Goal: Use online tool/utility: Utilize a website feature to perform a specific function

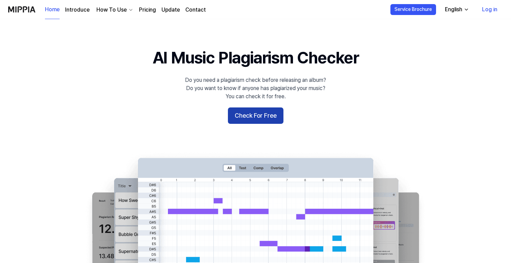
click at [253, 113] on button "Check For Free" at bounding box center [256, 115] width 56 height 16
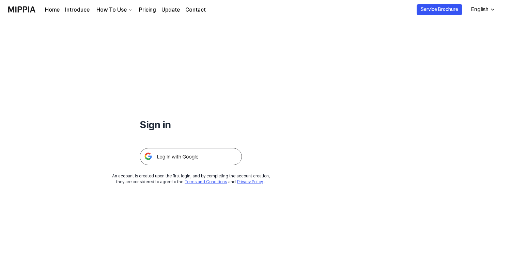
click at [222, 154] on img at bounding box center [191, 156] width 102 height 17
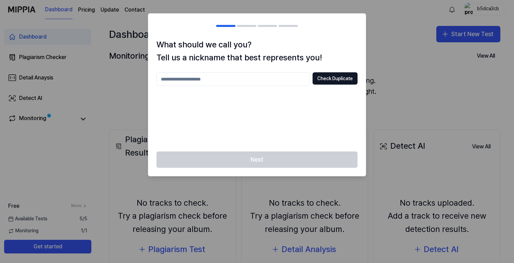
click at [267, 77] on input "text" at bounding box center [232, 79] width 153 height 14
type input "******"
click at [328, 82] on button "Check Duplicate" at bounding box center [334, 78] width 45 height 12
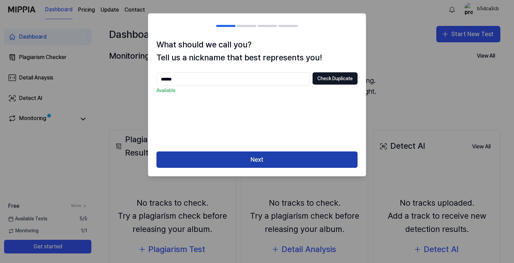
click at [276, 155] on button "Next" at bounding box center [256, 159] width 201 height 16
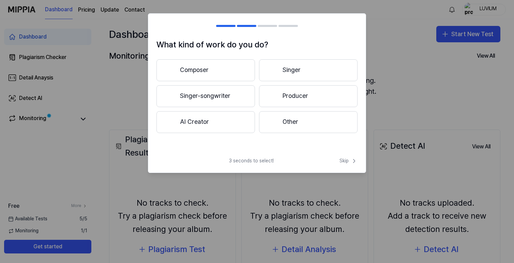
click at [282, 105] on button "Producer" at bounding box center [308, 96] width 98 height 22
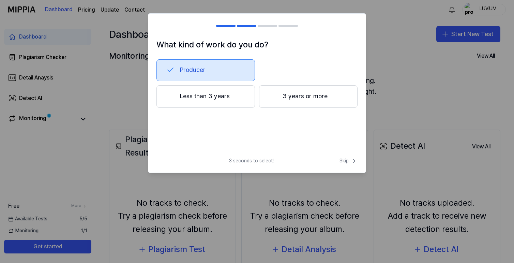
click at [290, 98] on button "3 years or more" at bounding box center [308, 96] width 98 height 22
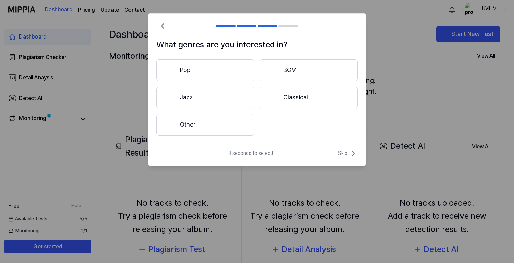
click at [219, 117] on button "Other" at bounding box center [205, 125] width 98 height 22
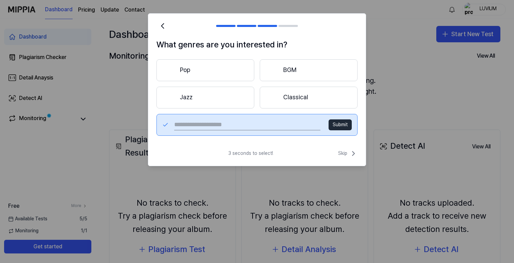
click at [225, 120] on input "text" at bounding box center [247, 124] width 146 height 11
type input "***"
click at [345, 124] on button "Submit" at bounding box center [339, 124] width 23 height 11
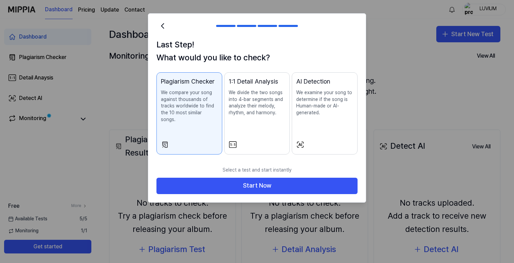
click at [305, 112] on p "We examine your song to determine if the song is Human-made or AI-generated." at bounding box center [324, 102] width 57 height 27
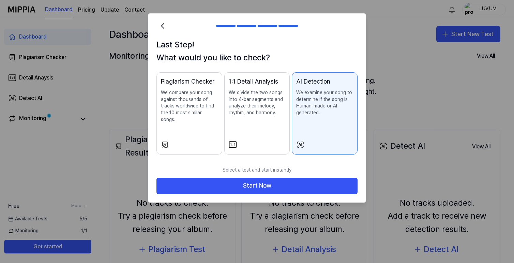
click at [200, 101] on p "We compare your song against thousands of tracks worldwide to find the 10 most …" at bounding box center [189, 105] width 57 height 33
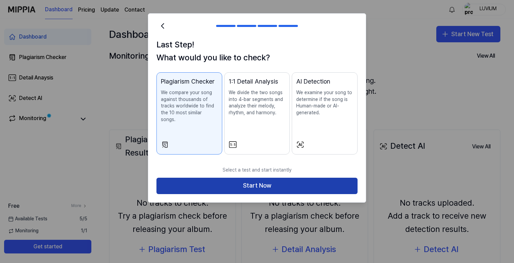
click at [270, 182] on button "Start Now" at bounding box center [256, 185] width 201 height 16
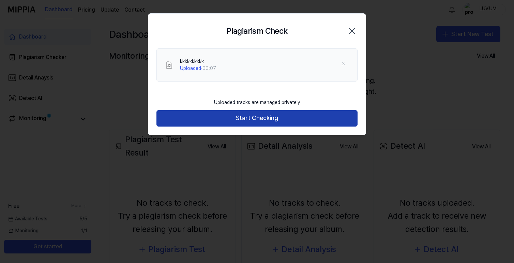
click at [249, 119] on button "Start Checking" at bounding box center [256, 118] width 201 height 16
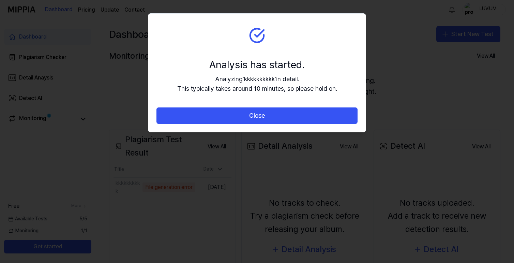
click at [223, 73] on div "Analysis has started. Analyzing ' kkkkkkkkkk ' in detail. This typically takes …" at bounding box center [257, 75] width 160 height 37
click at [263, 65] on div "Analysis has started." at bounding box center [257, 64] width 160 height 14
click at [242, 64] on div "Analysis has started." at bounding box center [257, 64] width 160 height 14
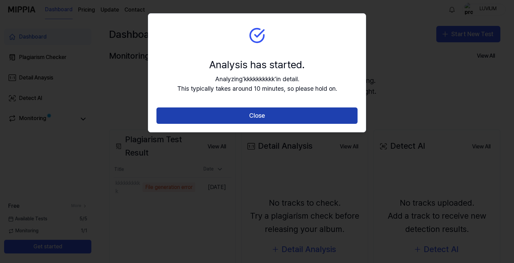
click at [246, 113] on button "Close" at bounding box center [256, 115] width 201 height 16
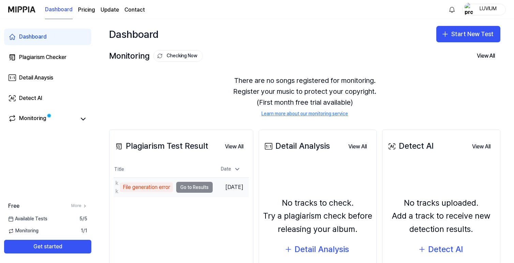
click at [193, 186] on td "kkkkkkkkkk File generation error Go to Results" at bounding box center [162, 186] width 99 height 19
click at [192, 187] on td "kkkkkkkkkk File generation error Go to Results" at bounding box center [162, 186] width 99 height 19
click at [155, 182] on div "kkkkkkkkkk File generation error" at bounding box center [142, 187] width 59 height 16
click at [155, 186] on div "File generation error" at bounding box center [146, 187] width 53 height 10
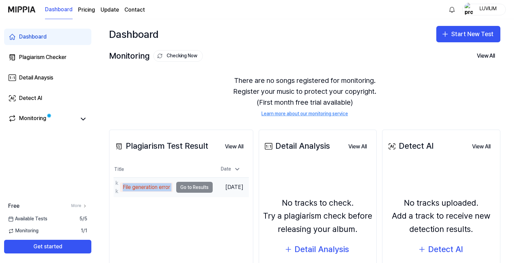
click at [155, 186] on div "File generation error" at bounding box center [146, 187] width 53 height 10
click at [169, 182] on div "File generation error" at bounding box center [146, 187] width 53 height 10
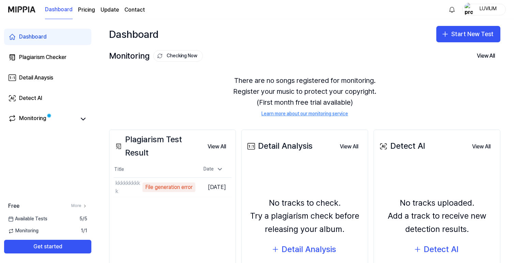
click at [189, 96] on div "There are no songs registered for monitoring. Register your music to protect yo…" at bounding box center [304, 96] width 391 height 59
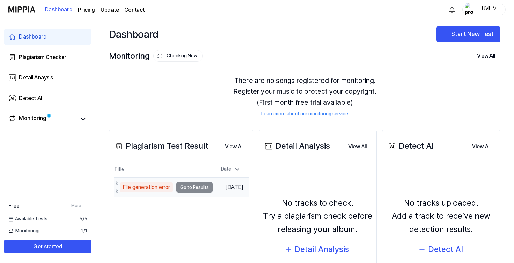
click at [184, 185] on td "kkkkkkkkkk File generation error Go to Results" at bounding box center [162, 186] width 99 height 19
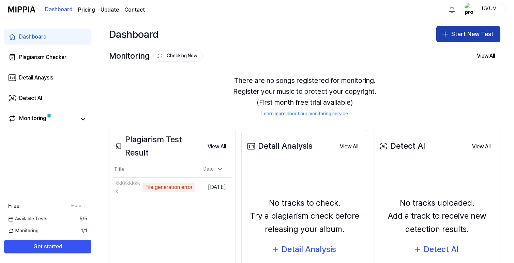
click at [444, 33] on icon "button" at bounding box center [445, 34] width 8 height 8
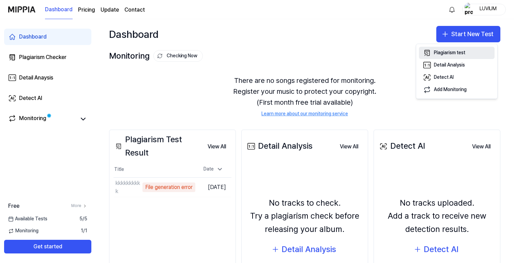
click at [445, 52] on div "Plagiarism test" at bounding box center [449, 52] width 31 height 7
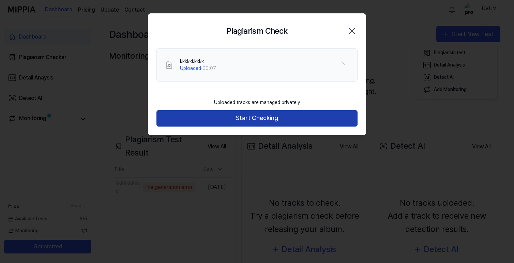
click at [246, 119] on button "Start Checking" at bounding box center [256, 118] width 201 height 16
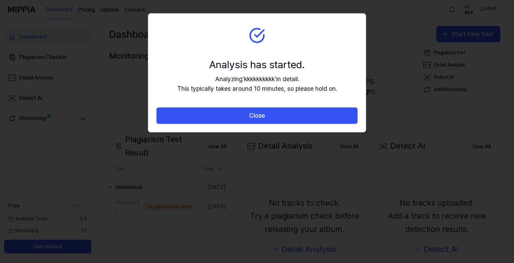
click at [168, 185] on div at bounding box center [257, 131] width 514 height 263
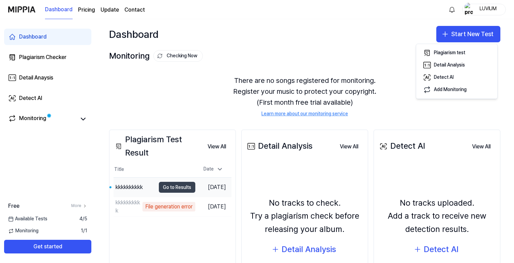
click at [160, 185] on button "Go to Results" at bounding box center [177, 187] width 36 height 11
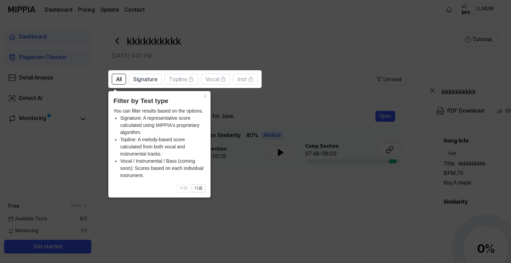
click at [231, 190] on icon at bounding box center [257, 131] width 514 height 263
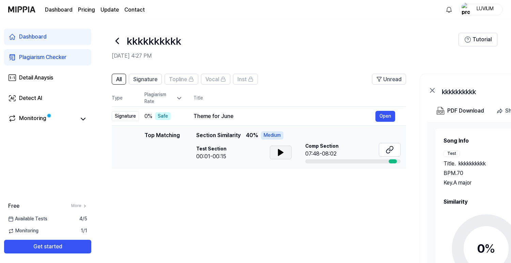
click at [277, 150] on icon at bounding box center [281, 152] width 8 height 8
click at [279, 151] on icon at bounding box center [279, 152] width 1 height 5
click at [157, 134] on div "Top Matching" at bounding box center [161, 147] width 35 height 32
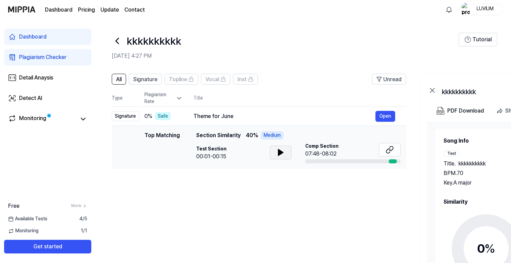
click at [156, 145] on div "Top Matching" at bounding box center [161, 147] width 35 height 32
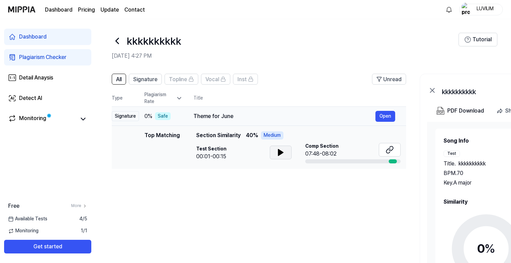
click at [217, 115] on div "Theme for June" at bounding box center [284, 116] width 182 height 8
click at [380, 114] on button "Open" at bounding box center [385, 116] width 20 height 11
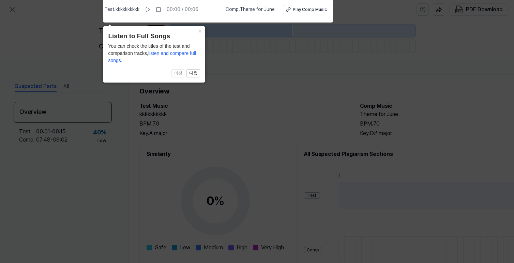
click at [249, 87] on icon at bounding box center [257, 130] width 514 height 266
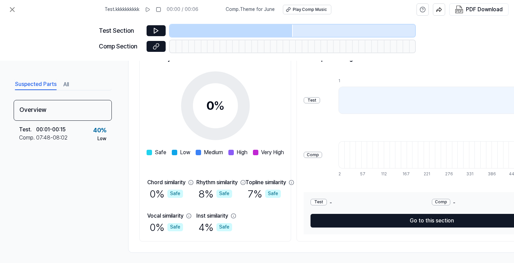
scroll to position [100, 0]
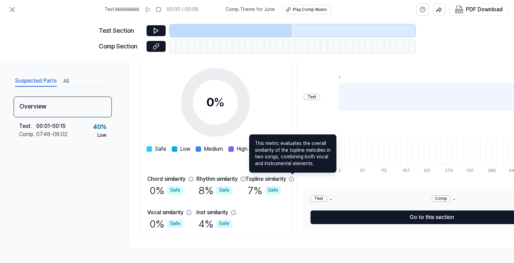
click at [293, 177] on icon at bounding box center [291, 178] width 5 height 5
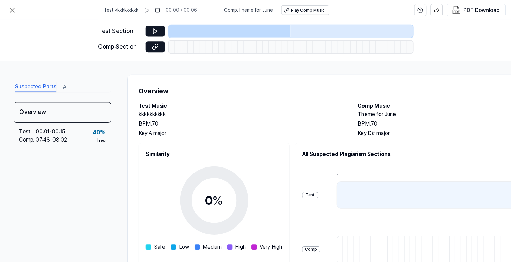
scroll to position [0, 0]
click at [150, 29] on button at bounding box center [155, 30] width 19 height 11
click at [159, 30] on icon at bounding box center [156, 30] width 7 height 7
